Goal: Transaction & Acquisition: Obtain resource

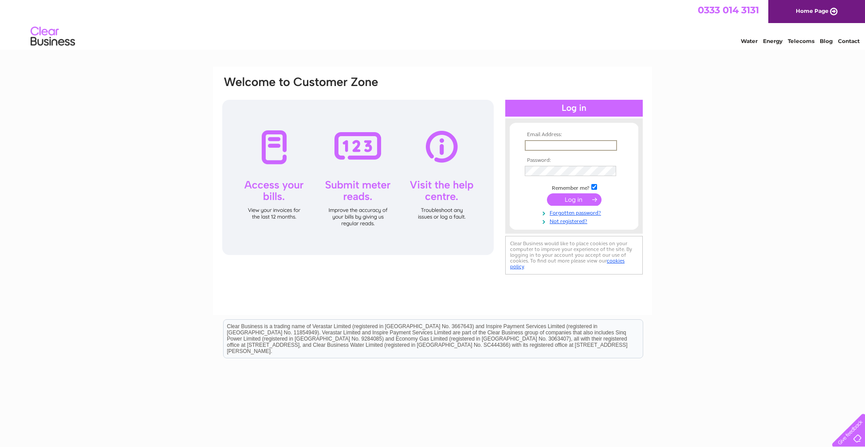
type input "george.elhinn@gmail.com"
click at [567, 199] on input "submit" at bounding box center [574, 199] width 55 height 12
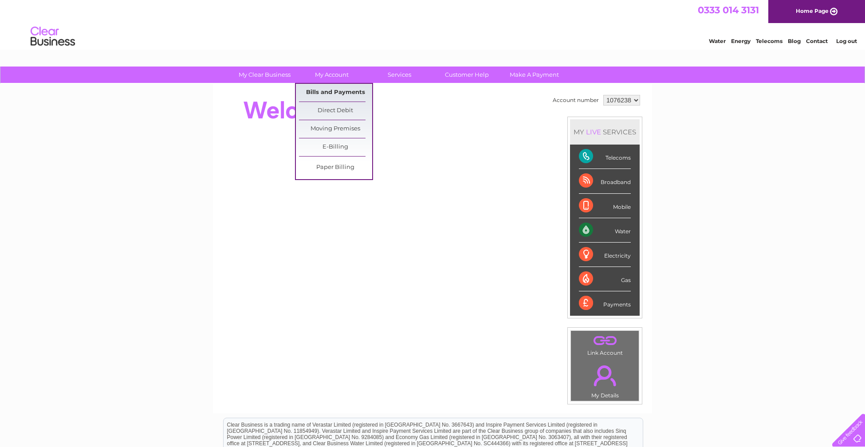
click at [333, 100] on link "Bills and Payments" at bounding box center [335, 93] width 73 height 18
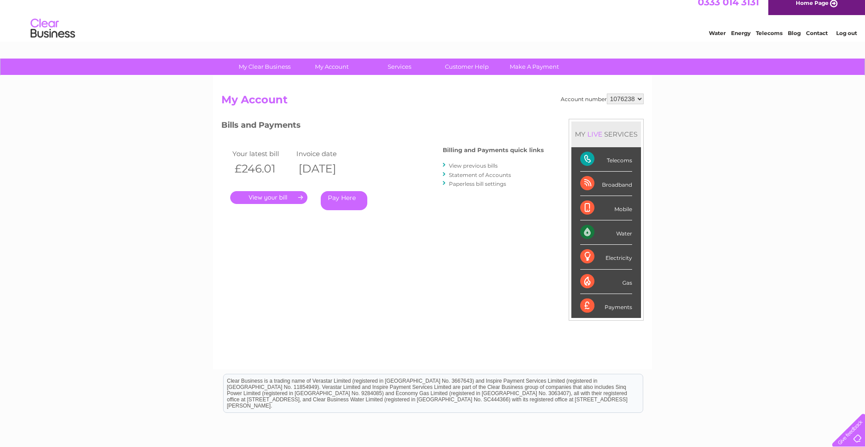
scroll to position [12, 0]
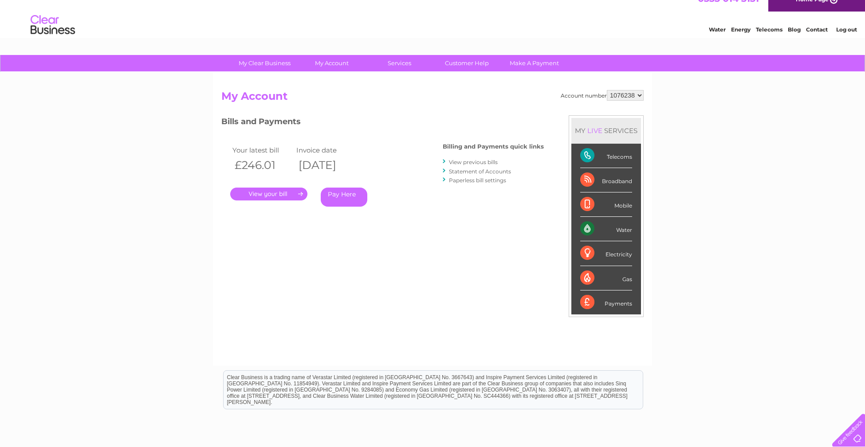
click at [478, 162] on link "View previous bills" at bounding box center [473, 162] width 49 height 7
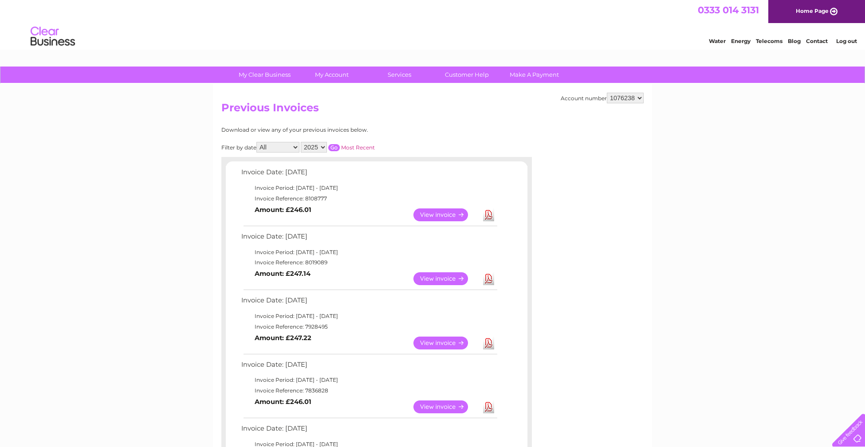
click at [487, 213] on link "Download" at bounding box center [488, 215] width 11 height 13
click at [463, 41] on div "Water Energy Telecoms Blog Contact Log out" at bounding box center [432, 37] width 865 height 29
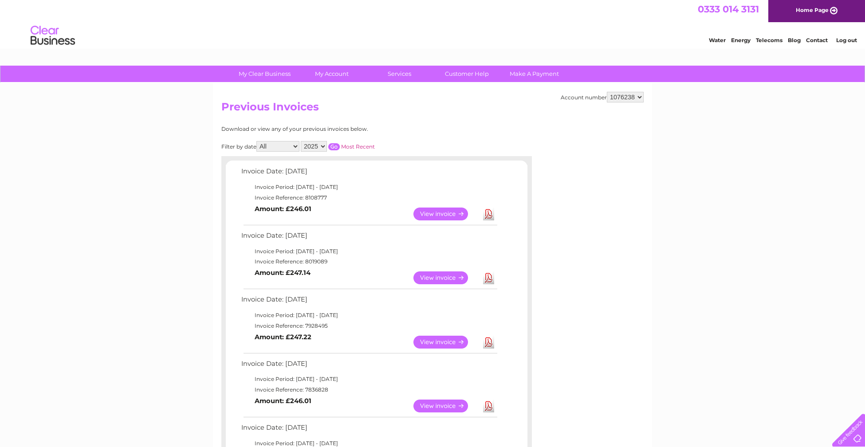
scroll to position [7, 0]
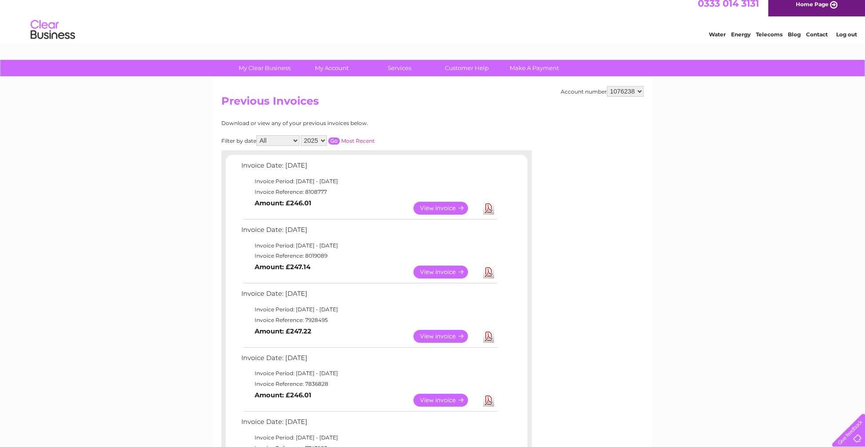
click at [652, 8] on div "0333 014 3131 Home Page" at bounding box center [432, 4] width 865 height 23
